Goal: Task Accomplishment & Management: Manage account settings

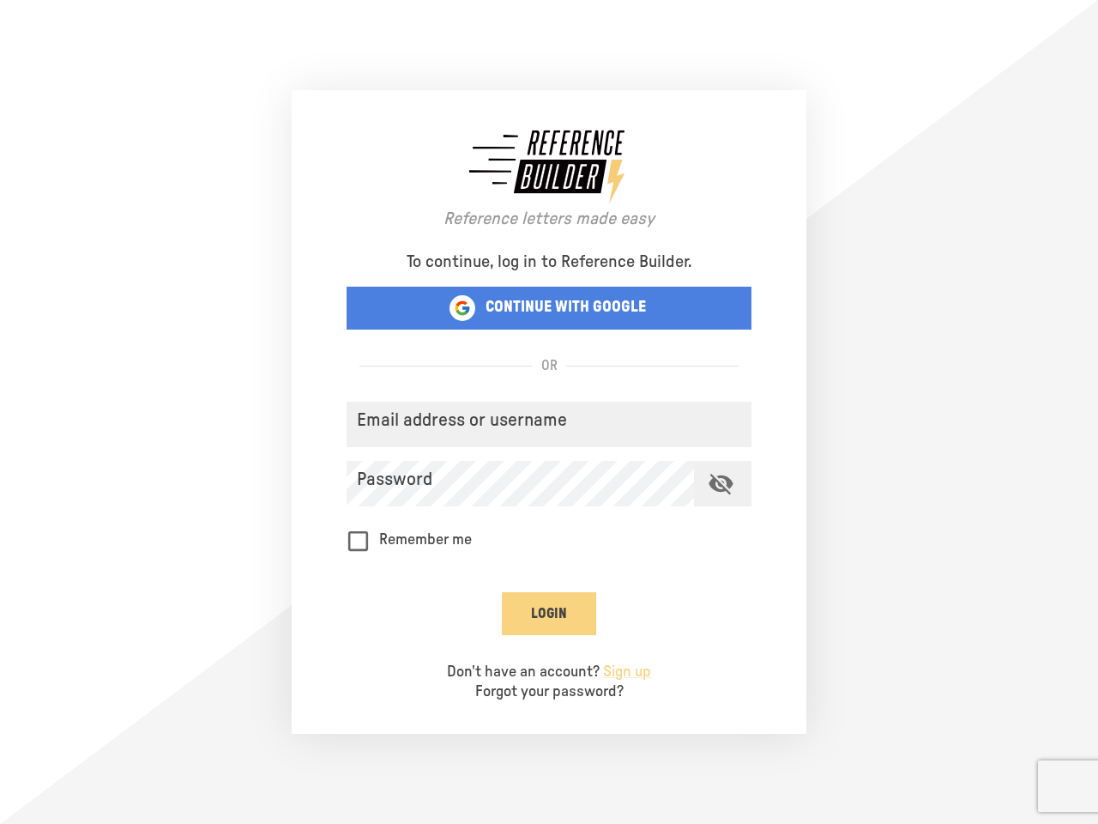
click at [549, 308] on p "CONTINUE WITH GOOGLE" at bounding box center [566, 308] width 160 height 20
click at [549, 424] on div "Email address or username" at bounding box center [549, 424] width 405 height 45
click at [721, 483] on icon "toggle password visibility" at bounding box center [721, 484] width 24 height 21
click at [549, 613] on button "Login" at bounding box center [549, 613] width 94 height 43
